Goal: Navigation & Orientation: Find specific page/section

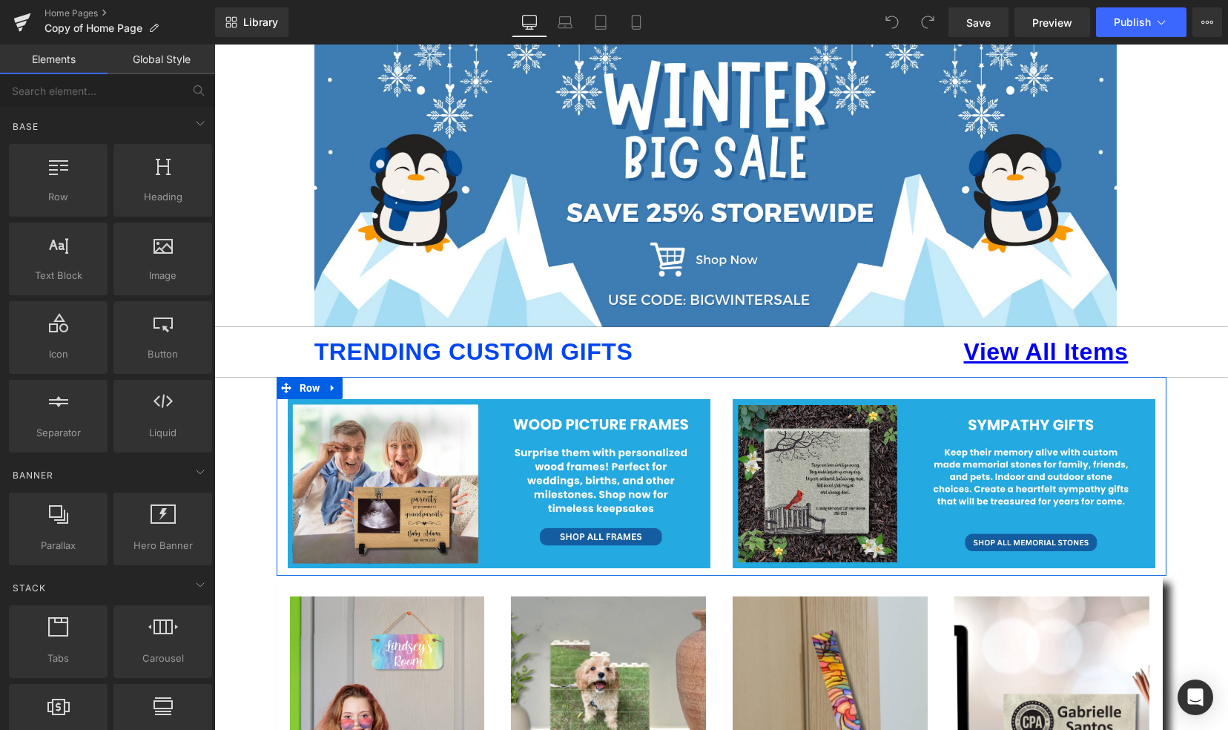
scroll to position [268, 0]
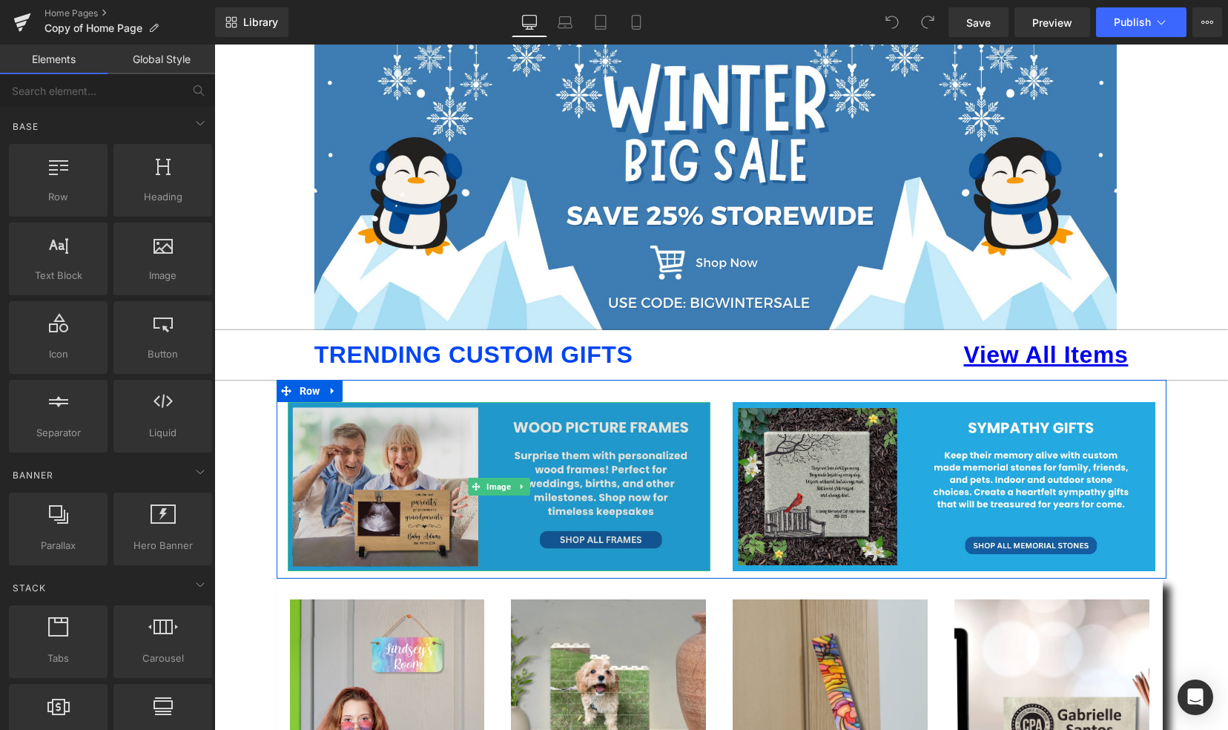
click at [564, 540] on img at bounding box center [499, 486] width 423 height 169
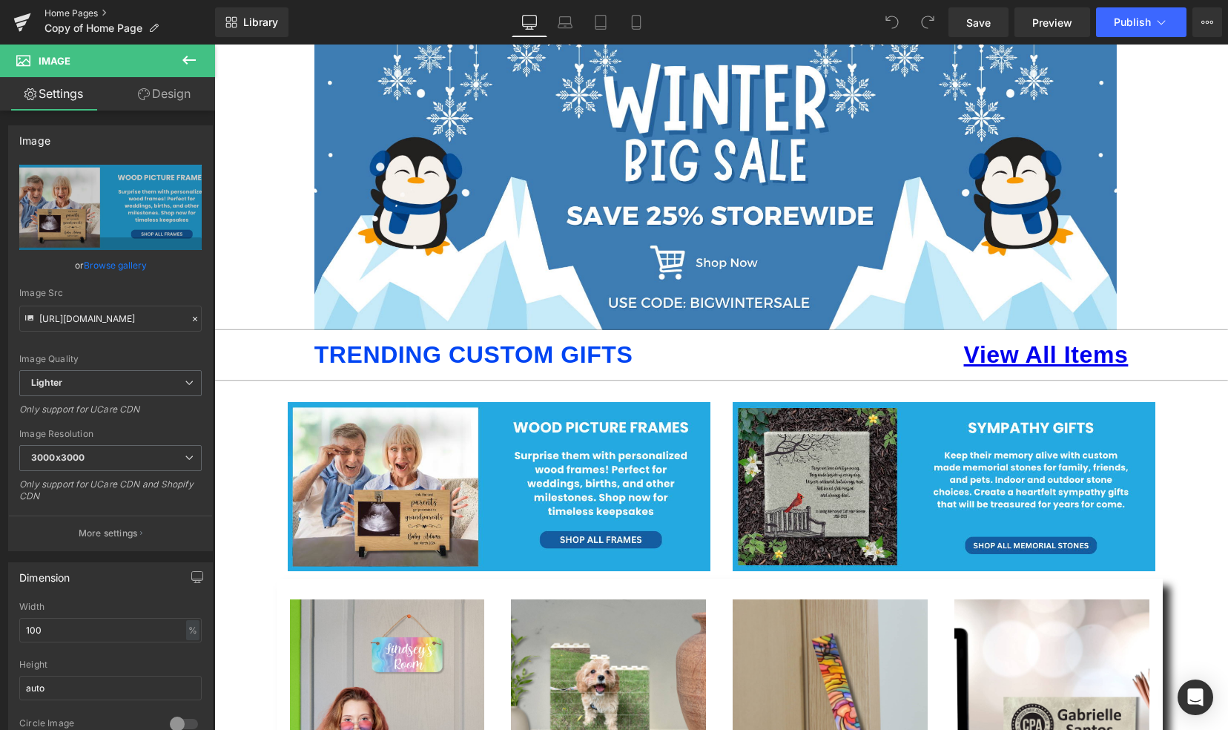
click at [65, 11] on link "Home Pages" at bounding box center [129, 13] width 171 height 12
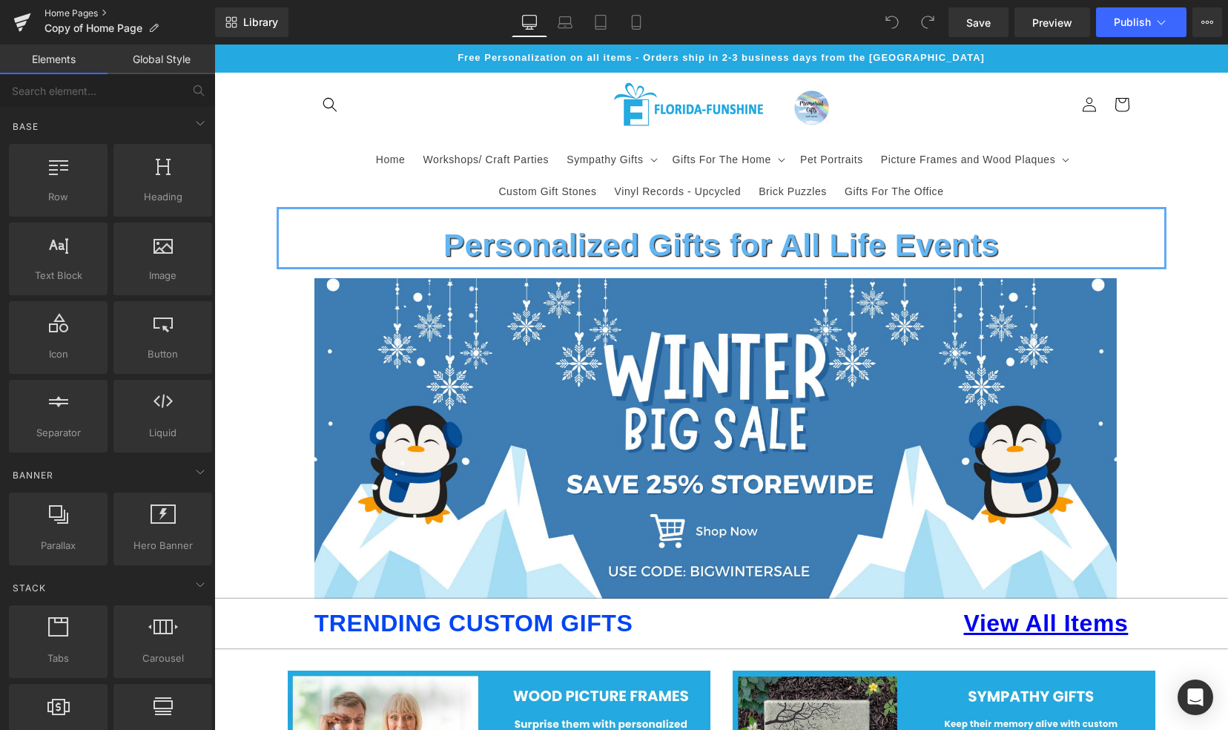
click at [48, 15] on link "Home Pages" at bounding box center [129, 13] width 171 height 12
